Goal: Task Accomplishment & Management: Use online tool/utility

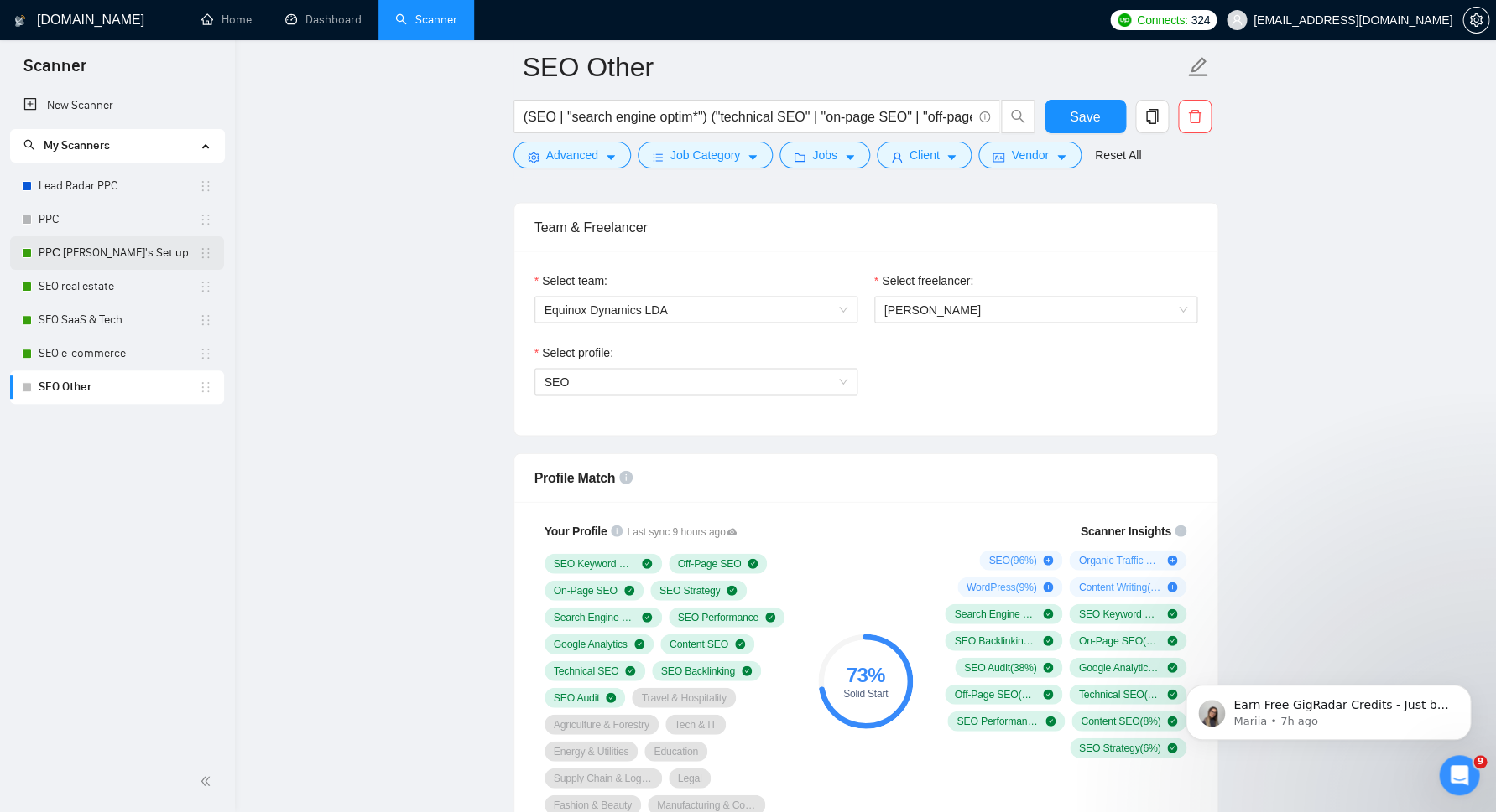
click at [90, 253] on link "PPС [PERSON_NAME]'s Set up" at bounding box center [119, 253] width 160 height 34
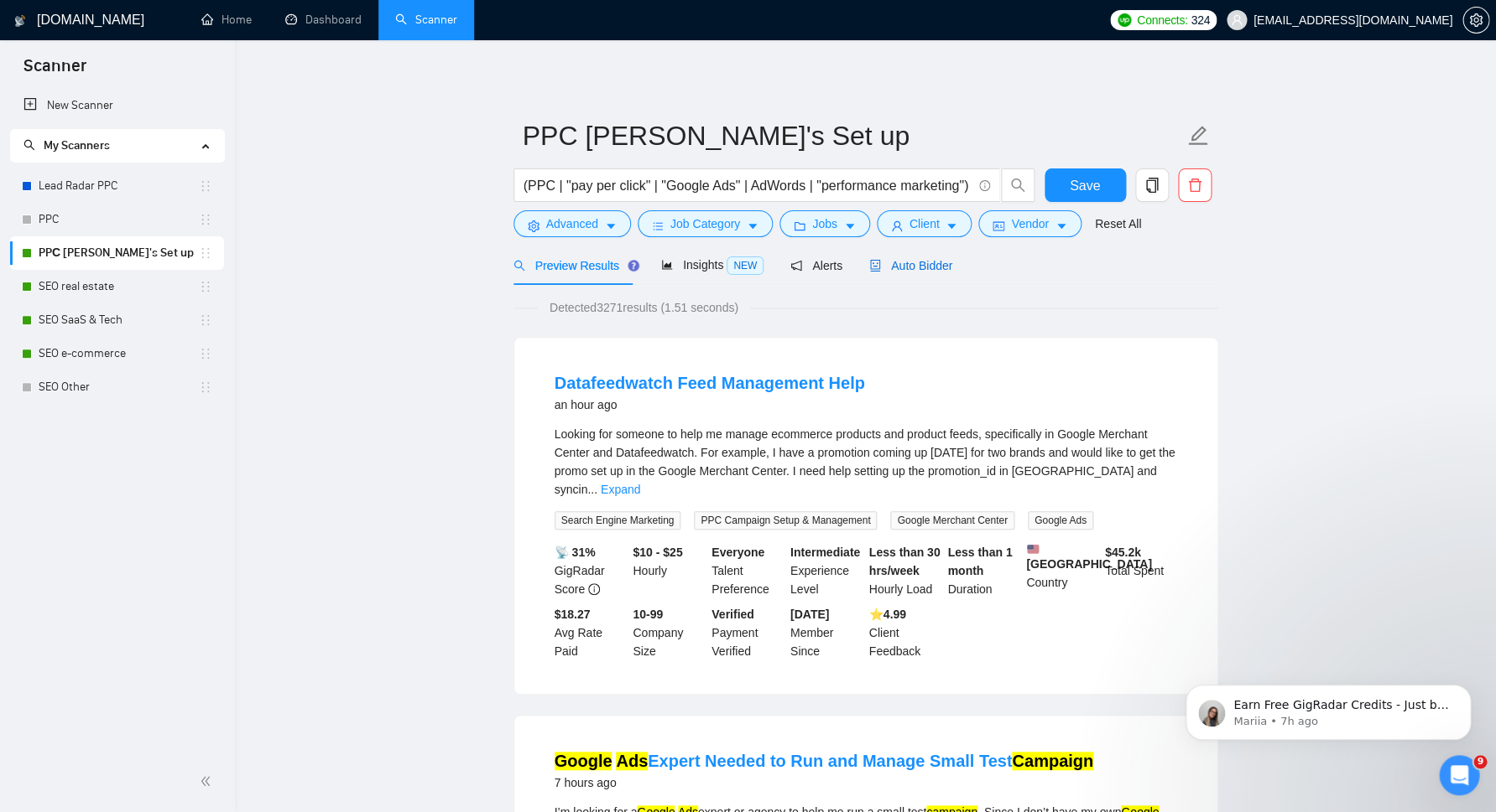
click at [915, 260] on span "Auto Bidder" at bounding box center [910, 266] width 83 height 14
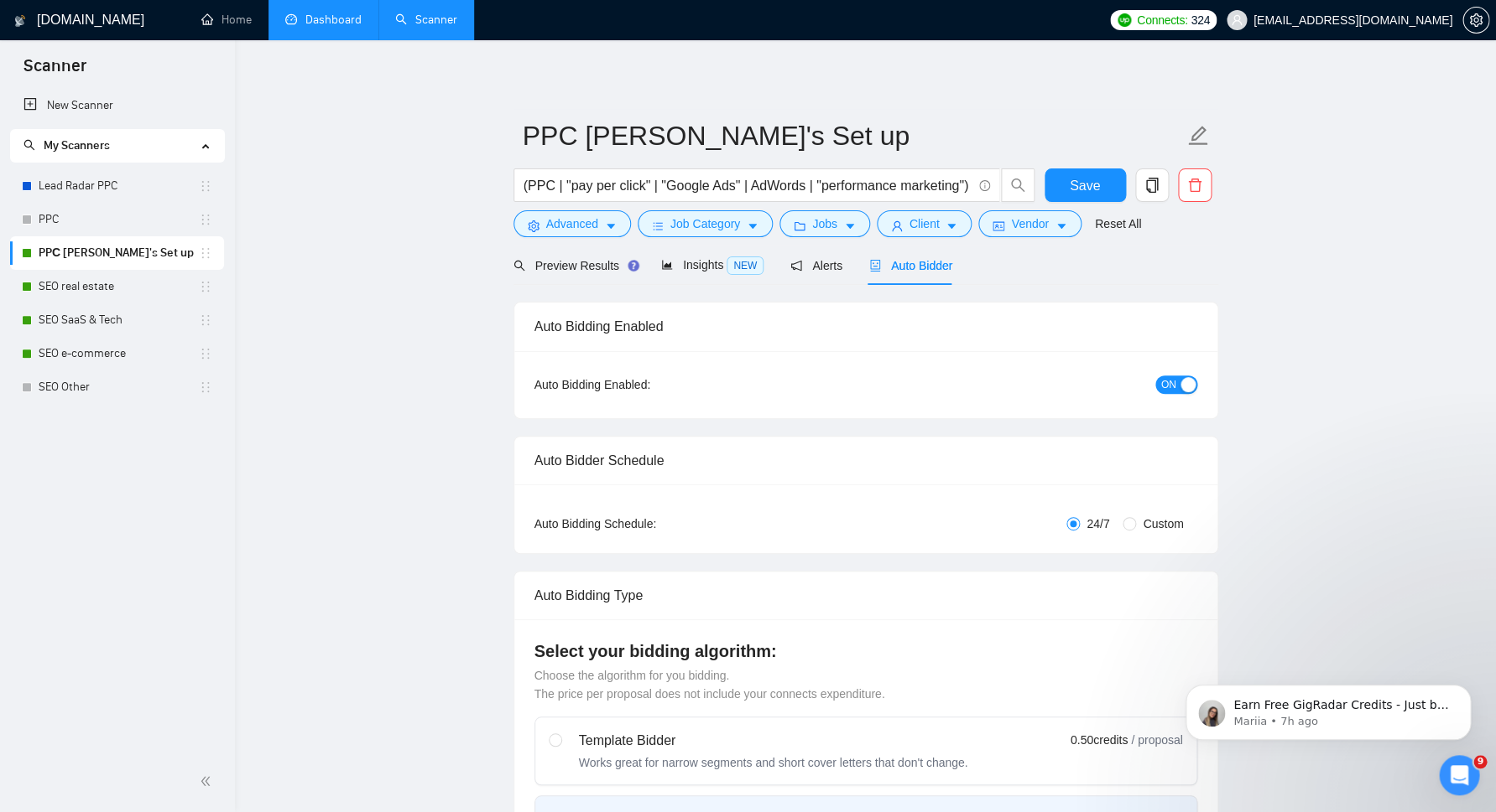
click at [305, 16] on link "Dashboard" at bounding box center [323, 20] width 77 height 15
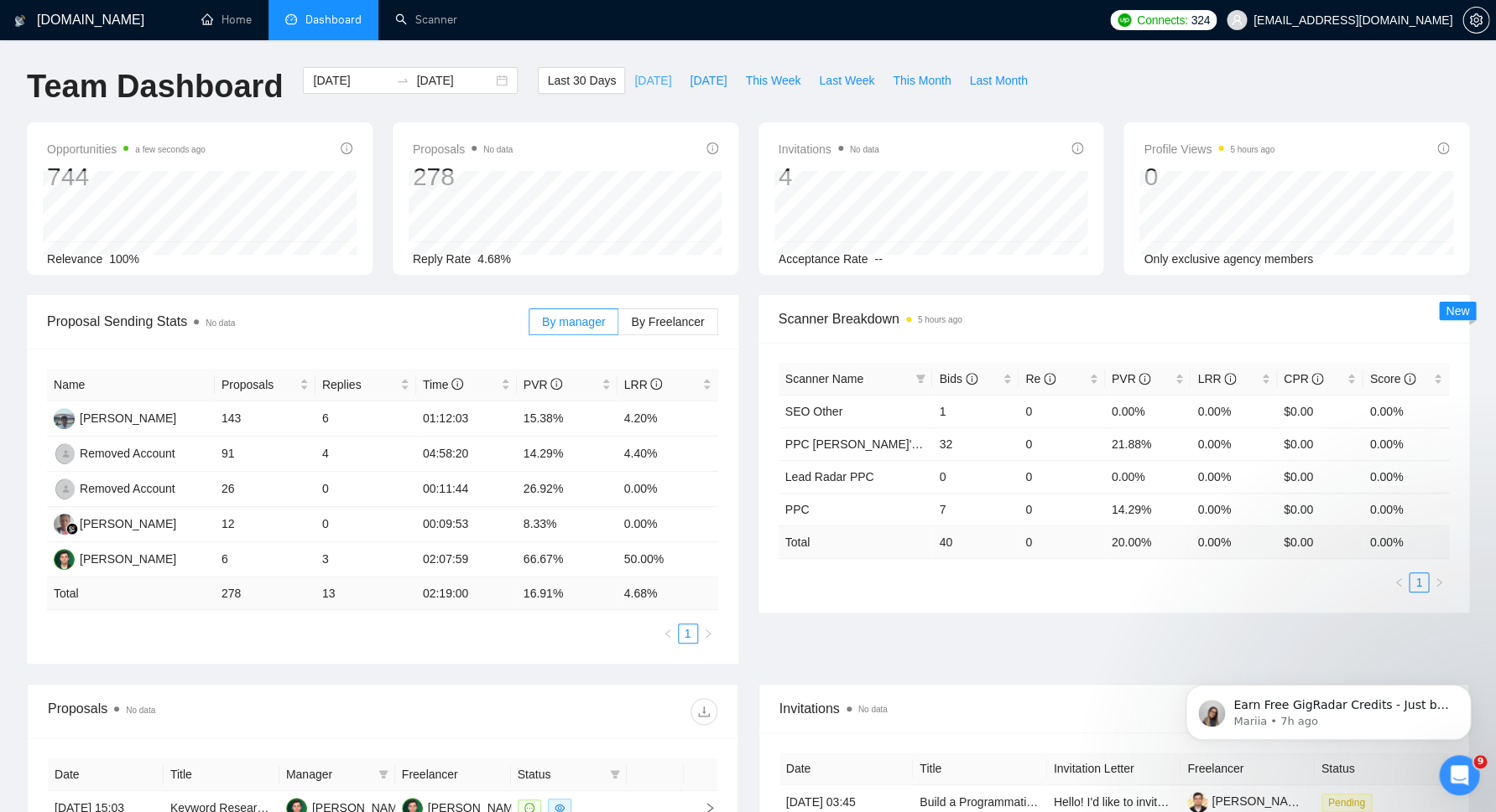
click at [635, 73] on span "[DATE]" at bounding box center [653, 80] width 37 height 18
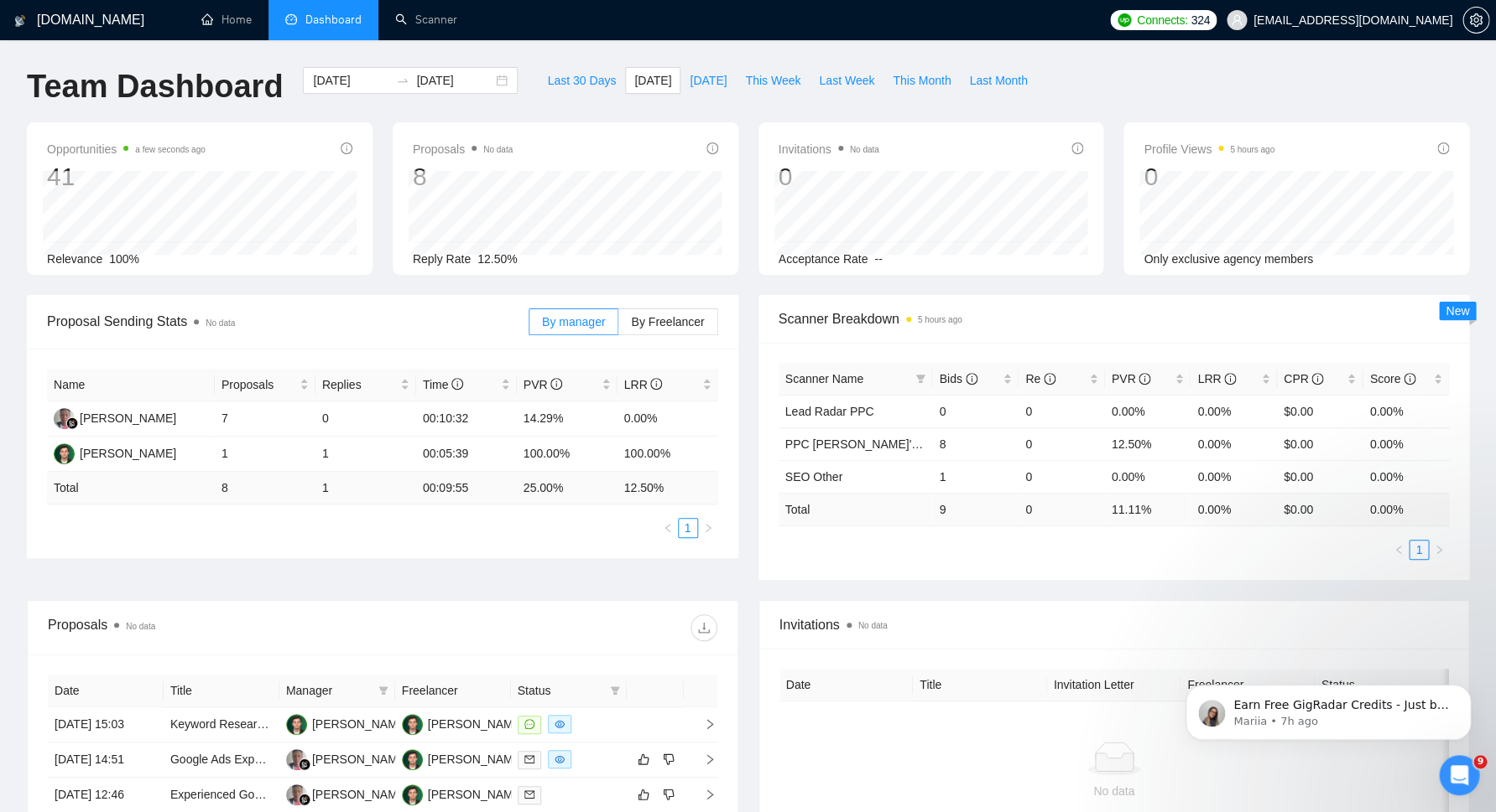
scroll to position [27, 0]
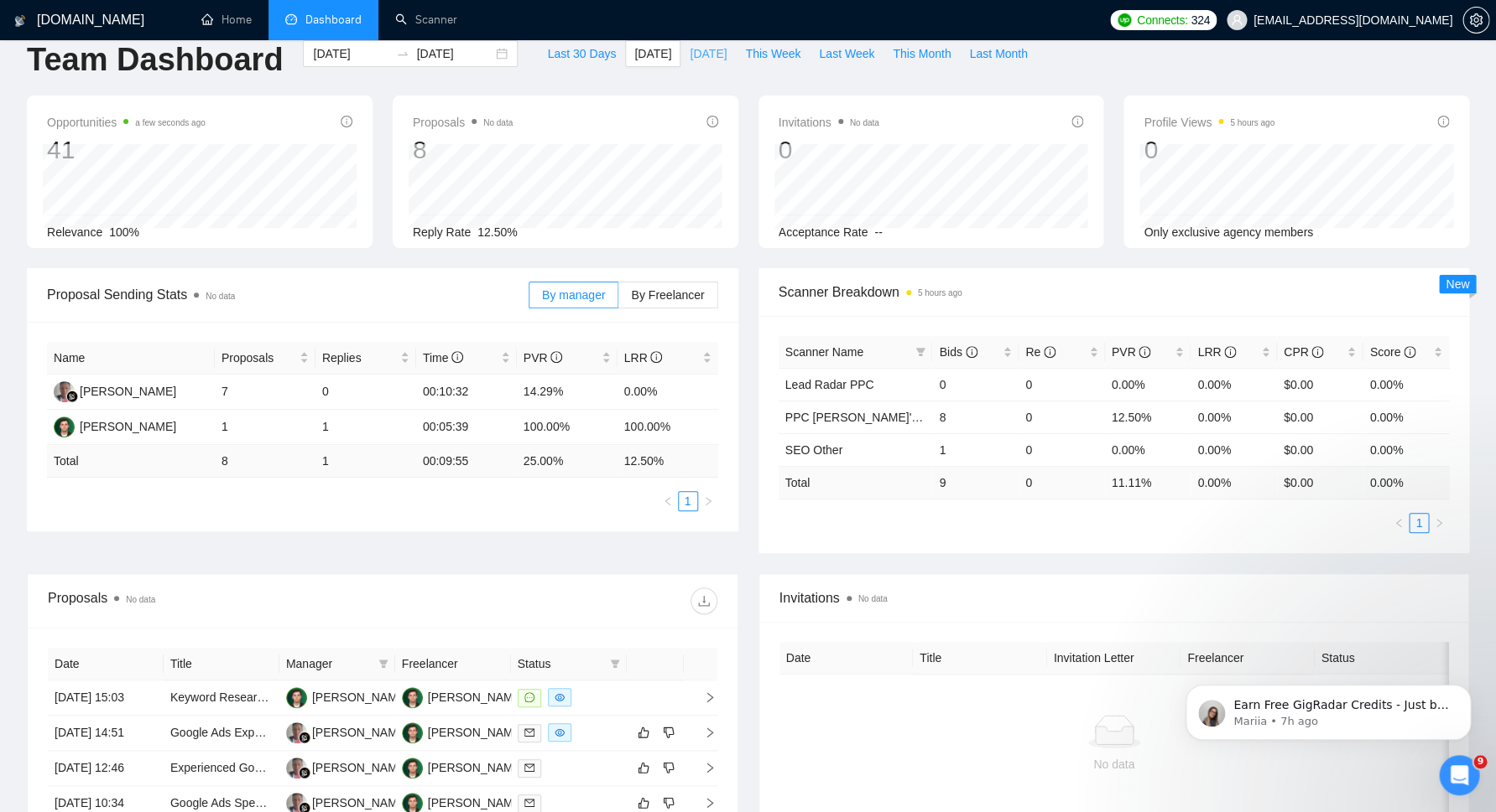
click at [701, 60] on span "[DATE]" at bounding box center [708, 53] width 37 height 18
type input "[DATE]"
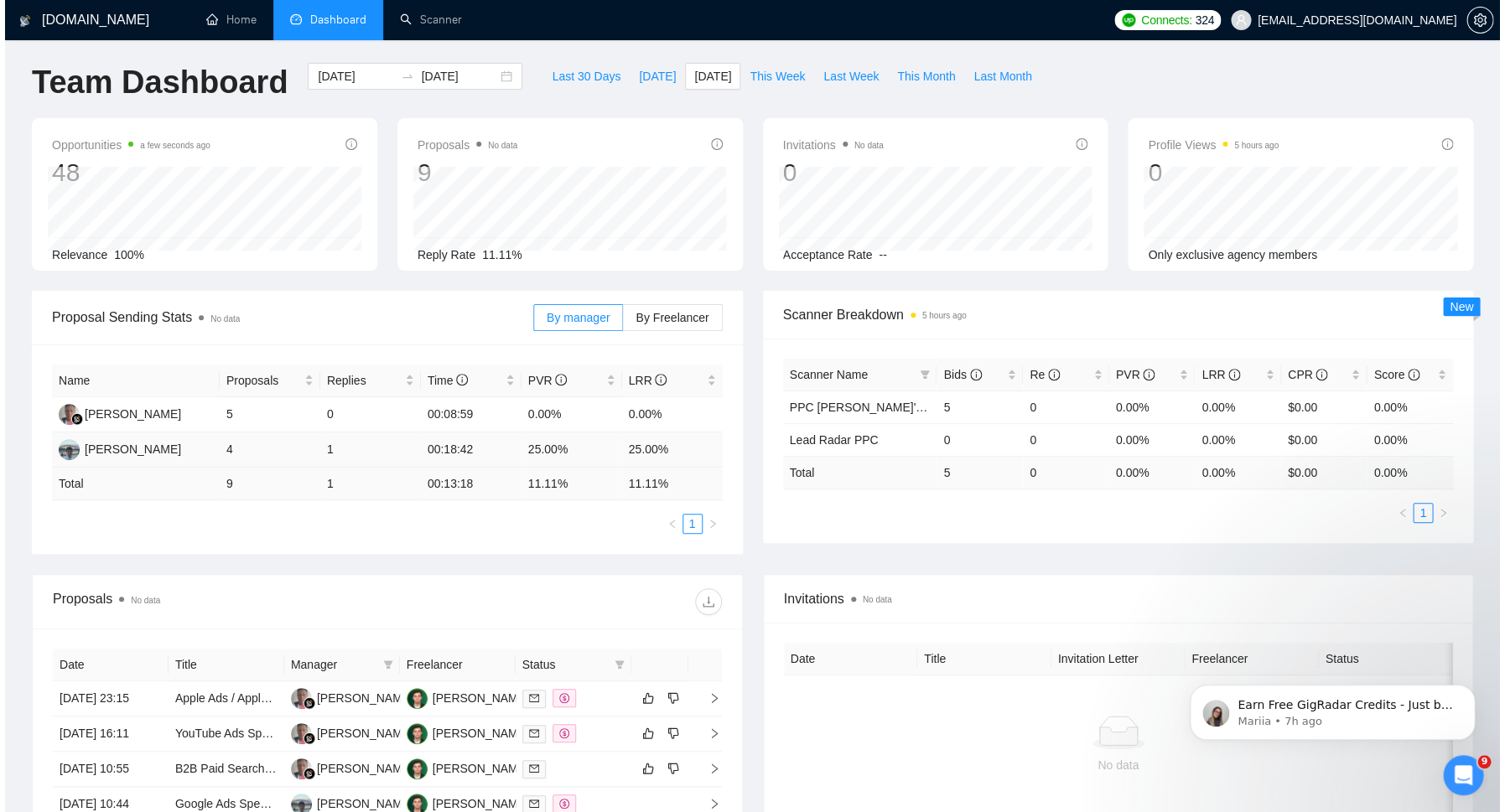
scroll to position [6, 0]
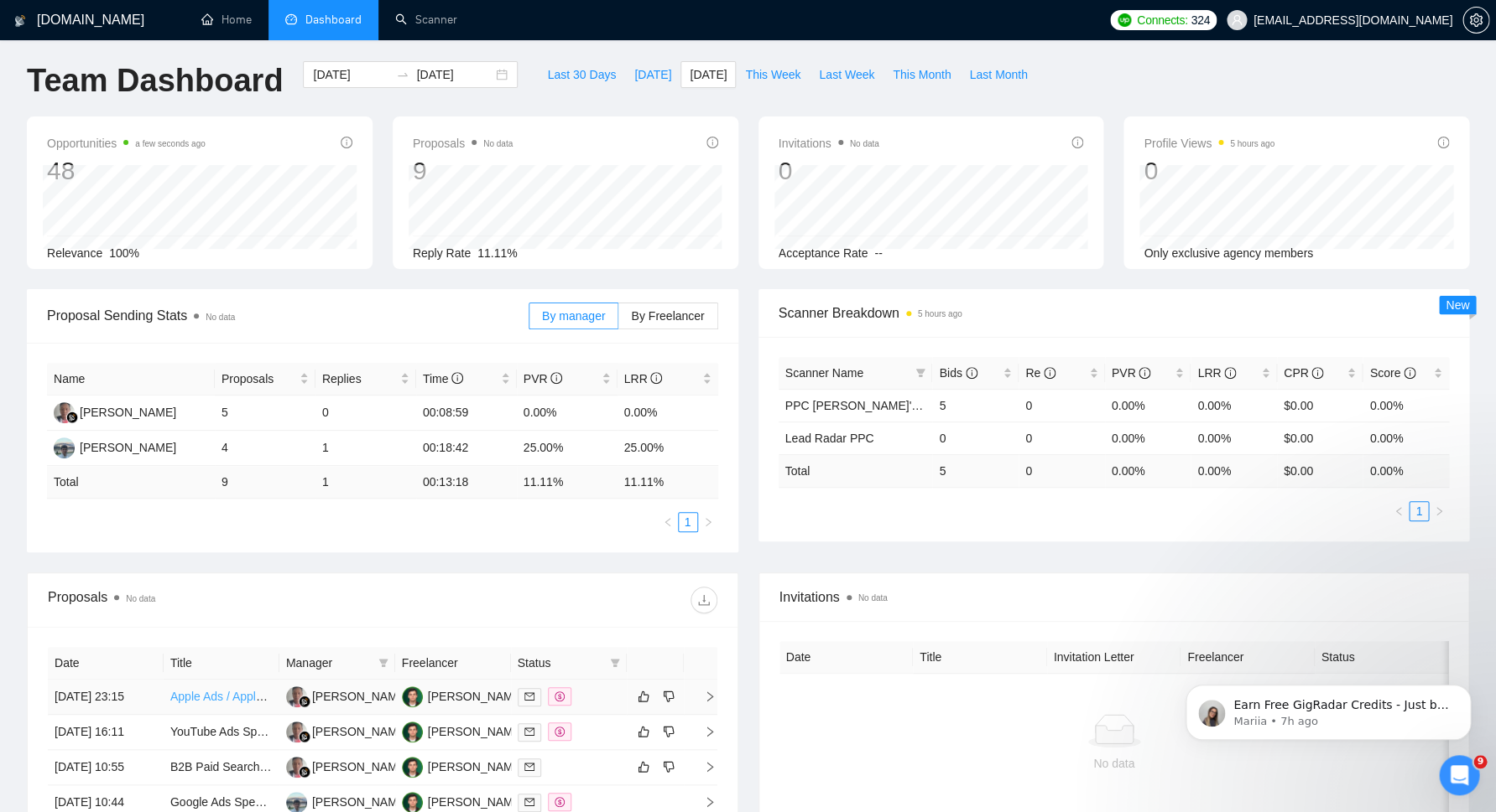
click at [242, 697] on link "Apple Ads / Apple Search Ads - consult + management" at bounding box center [313, 697] width 285 height 14
